Goal: Book appointment/travel/reservation

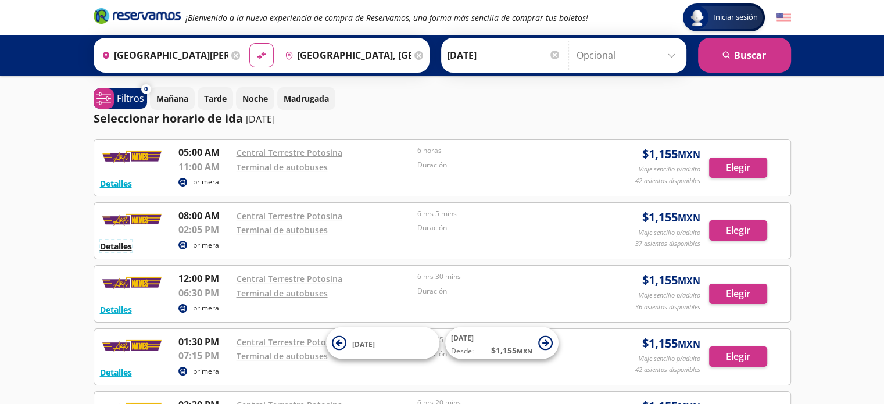
click at [107, 248] on button "Detalles" at bounding box center [116, 246] width 32 height 12
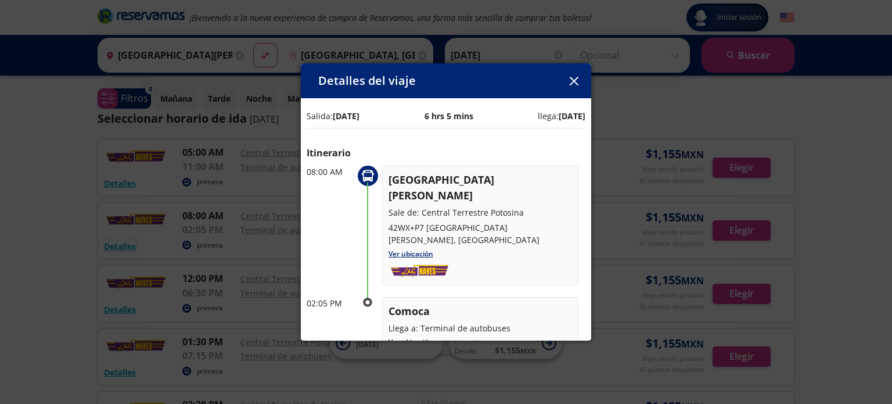
scroll to position [58, 0]
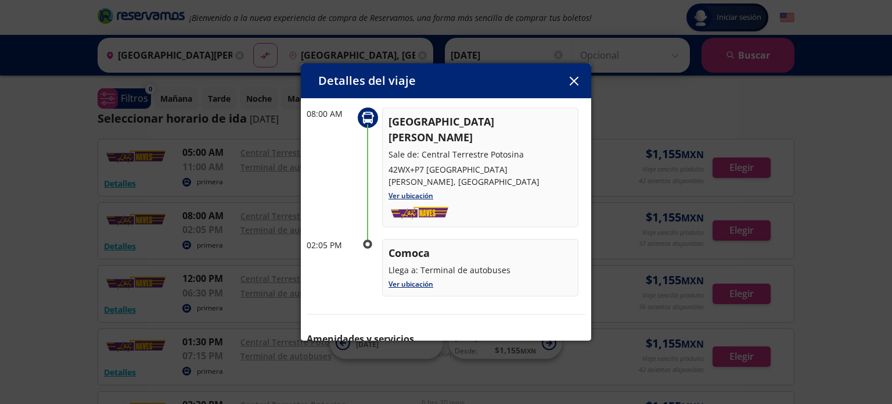
click at [577, 83] on icon "button" at bounding box center [574, 81] width 9 height 9
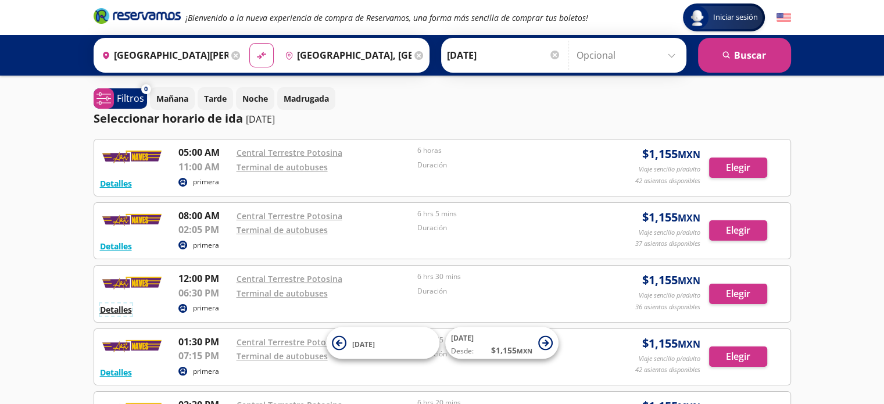
click at [125, 308] on button "Detalles" at bounding box center [116, 309] width 32 height 12
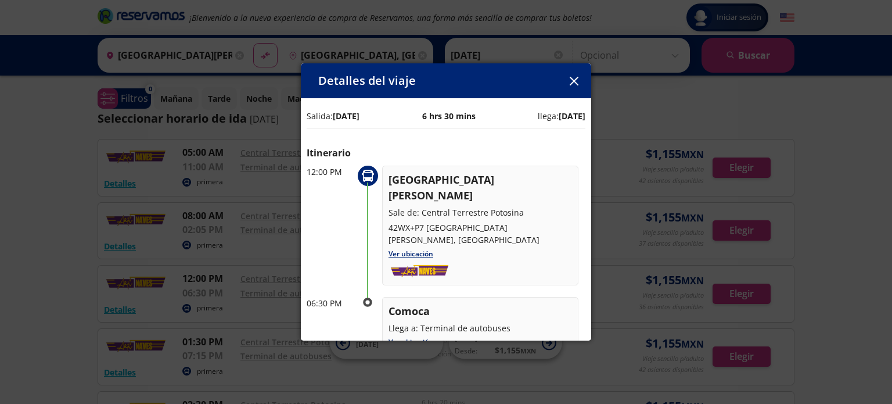
click at [578, 83] on icon "button" at bounding box center [574, 81] width 9 height 9
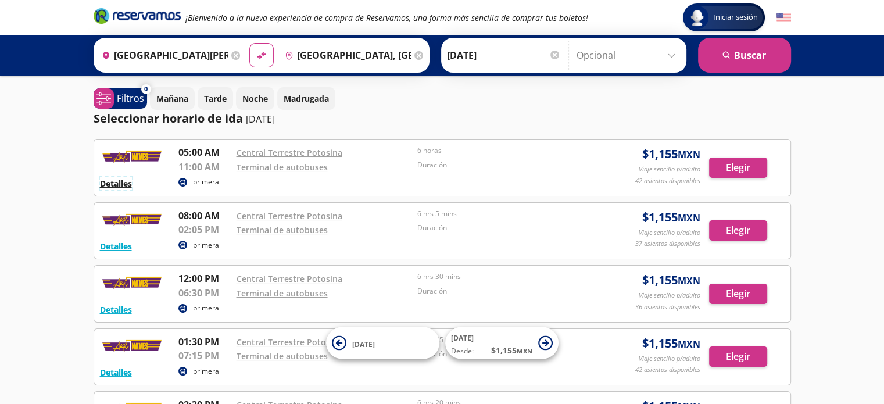
click at [127, 183] on button "Detalles" at bounding box center [116, 183] width 32 height 12
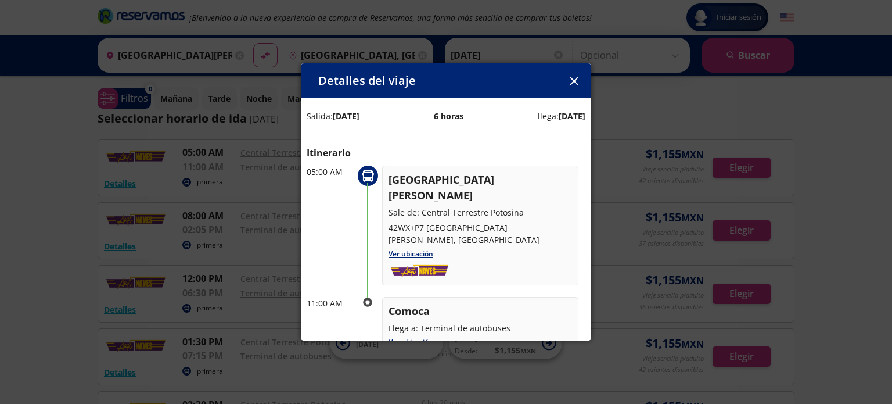
click at [572, 81] on icon "button" at bounding box center [574, 81] width 9 height 9
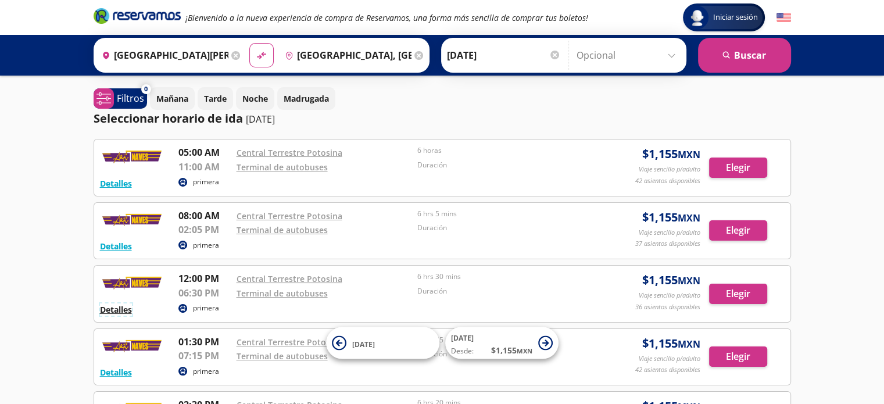
click at [121, 305] on button "Detalles" at bounding box center [116, 309] width 32 height 12
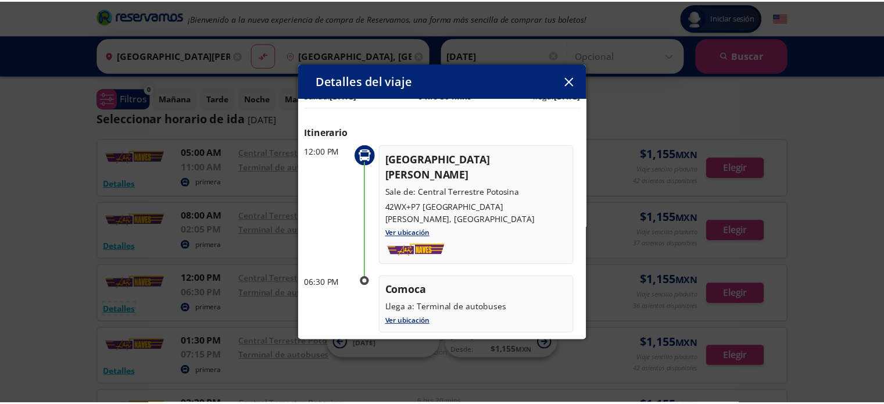
scroll to position [0, 0]
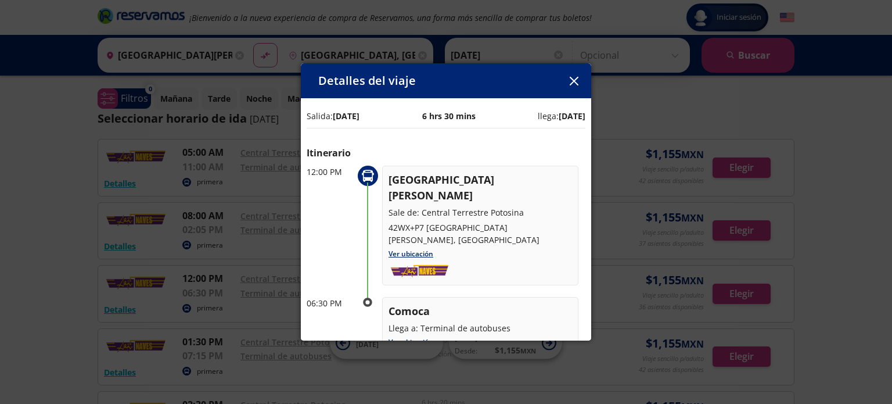
click at [571, 83] on icon "button" at bounding box center [574, 81] width 9 height 9
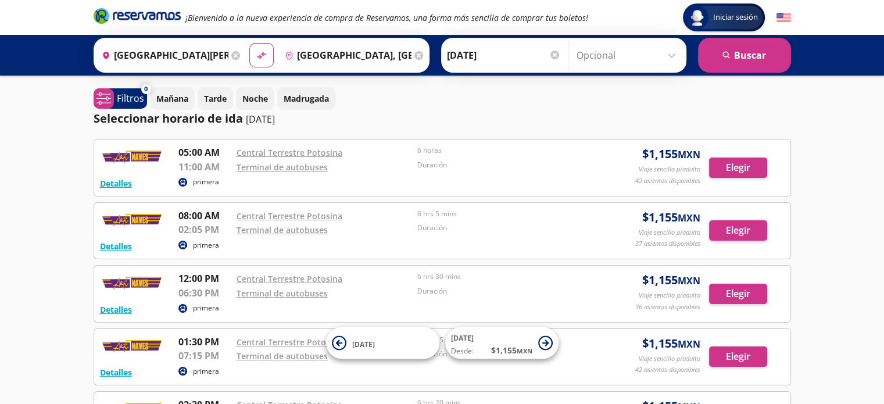
click at [579, 111] on div "Seleccionar horario de ida [DATE]" at bounding box center [442, 118] width 697 height 17
click at [123, 306] on button "Detalles" at bounding box center [116, 309] width 32 height 12
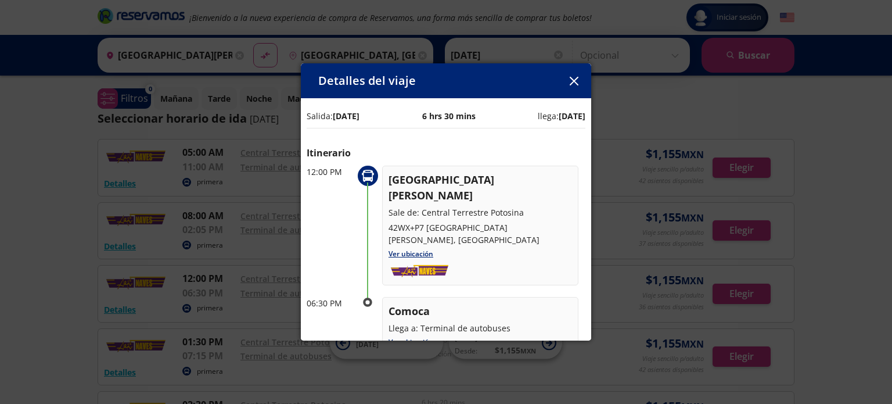
click at [581, 80] on button "button" at bounding box center [573, 80] width 17 height 17
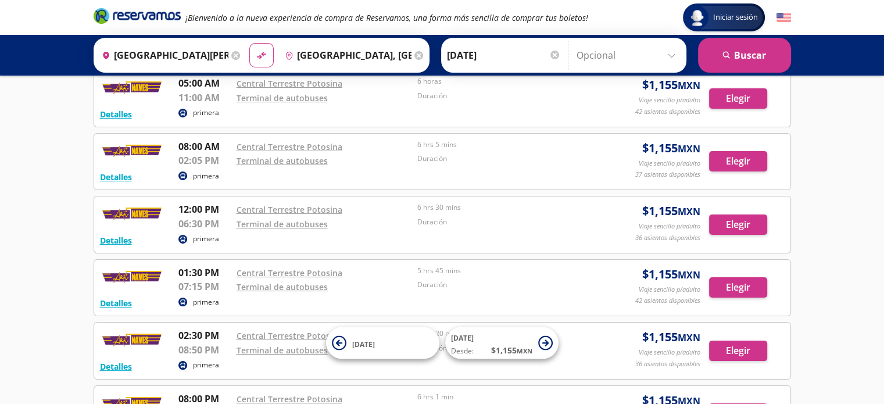
scroll to position [30, 0]
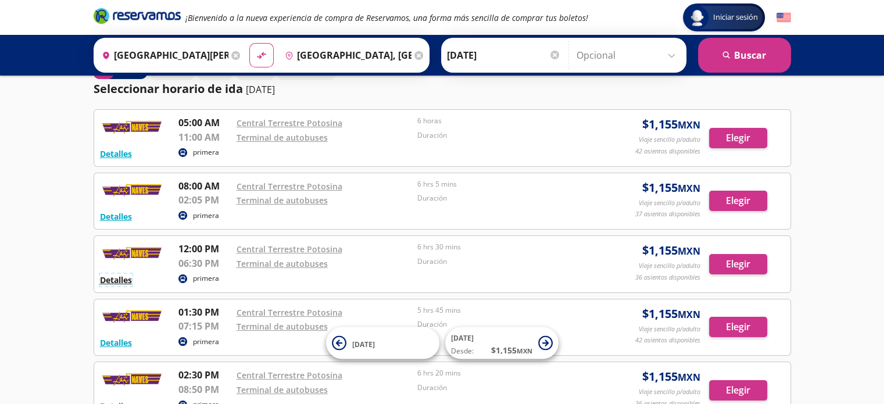
click at [110, 279] on button "Detalles" at bounding box center [116, 280] width 32 height 12
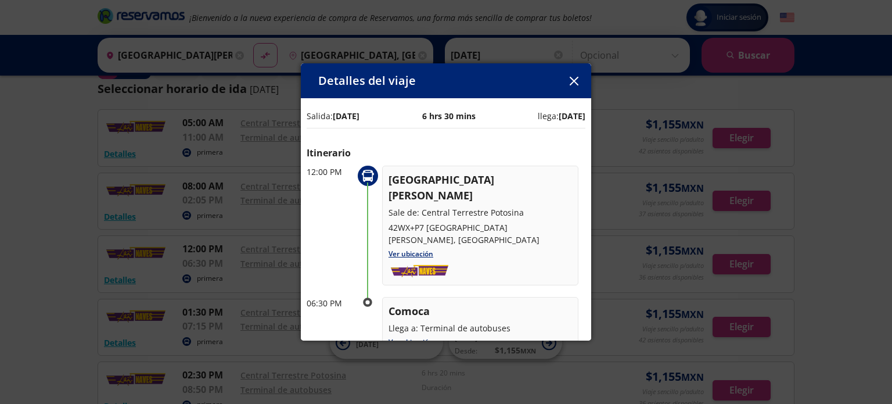
click at [573, 83] on icon "button" at bounding box center [574, 81] width 9 height 9
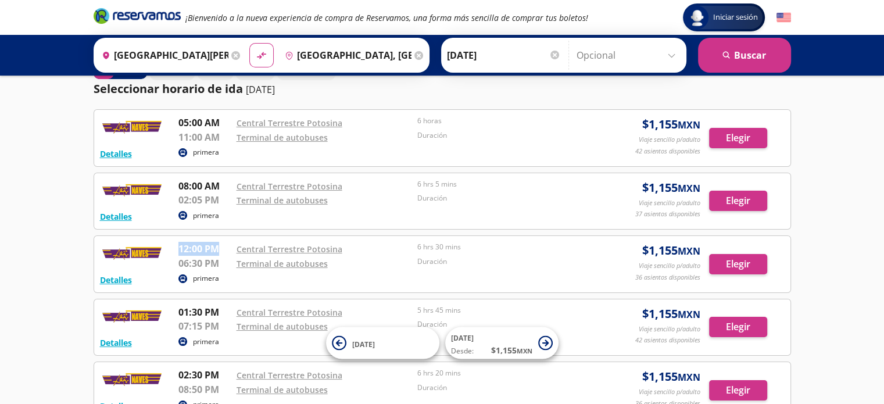
drag, startPoint x: 179, startPoint y: 249, endPoint x: 216, endPoint y: 253, distance: 36.8
click at [216, 253] on p "12:00 PM" at bounding box center [204, 249] width 52 height 14
click at [153, 268] on div at bounding box center [135, 256] width 70 height 29
